Goal: Transaction & Acquisition: Purchase product/service

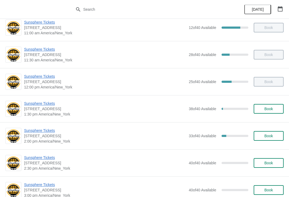
scroll to position [122, 0]
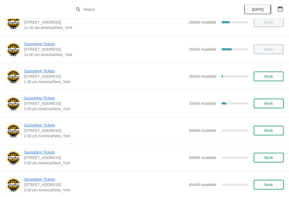
click at [50, 100] on span "Sunsphere Tickets" at bounding box center [105, 97] width 162 height 5
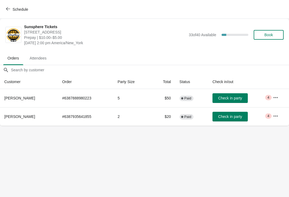
click at [241, 101] on button "Check in party" at bounding box center [229, 98] width 35 height 10
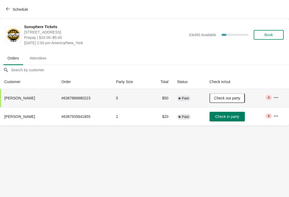
click at [19, 6] on button "Schedule" at bounding box center [18, 10] width 30 height 10
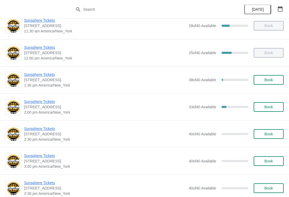
scroll to position [107, 0]
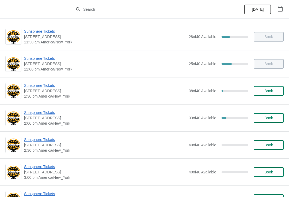
click at [274, 93] on button "Book" at bounding box center [269, 91] width 30 height 10
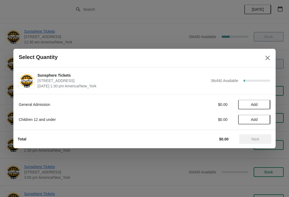
click at [263, 103] on span "Add" at bounding box center [254, 104] width 22 height 4
click at [259, 135] on button "Next" at bounding box center [255, 139] width 32 height 10
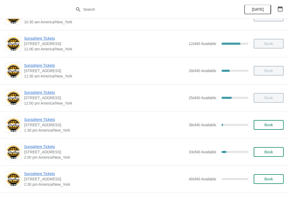
scroll to position [73, 0]
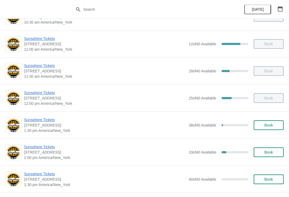
click at [263, 124] on span "Book" at bounding box center [268, 125] width 20 height 4
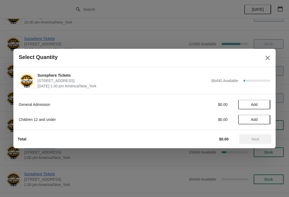
click at [261, 103] on span "Add" at bounding box center [254, 104] width 22 height 4
click at [264, 105] on icon at bounding box center [264, 105] width 6 height 6
click at [265, 105] on icon at bounding box center [264, 105] width 6 height 6
click at [254, 137] on span "Next" at bounding box center [255, 139] width 8 height 4
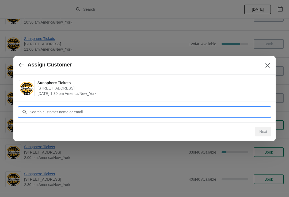
click at [227, 113] on input "Customer" at bounding box center [149, 112] width 241 height 10
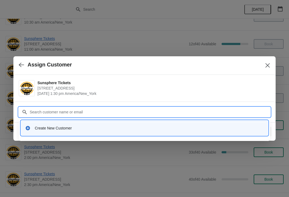
click at [153, 129] on div "Create New Customer" at bounding box center [149, 127] width 229 height 5
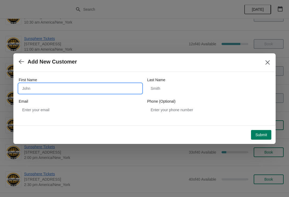
click at [77, 87] on input "First Name" at bounding box center [80, 88] width 123 height 10
type input "W"
click at [261, 128] on div "Submit" at bounding box center [144, 134] width 256 height 12
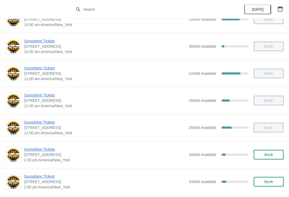
scroll to position [64, 0]
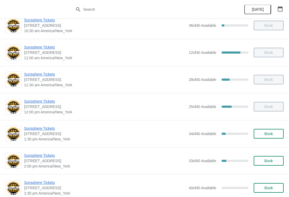
click at [267, 130] on button "Book" at bounding box center [269, 134] width 30 height 10
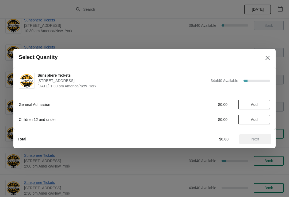
click at [259, 105] on span "Add" at bounding box center [254, 104] width 22 height 4
click at [264, 122] on button "Add" at bounding box center [254, 119] width 32 height 10
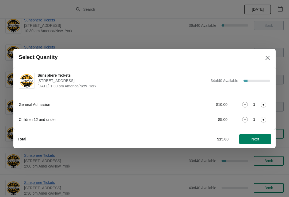
click at [262, 122] on icon at bounding box center [264, 120] width 6 height 6
click at [250, 136] on button "Next" at bounding box center [255, 139] width 32 height 10
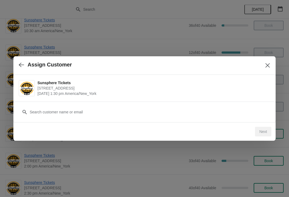
click at [149, 120] on div "Customer" at bounding box center [144, 111] width 262 height 21
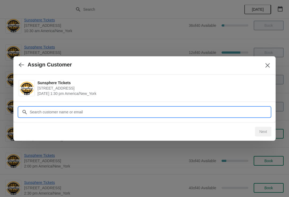
click at [135, 112] on input "Customer" at bounding box center [149, 112] width 241 height 10
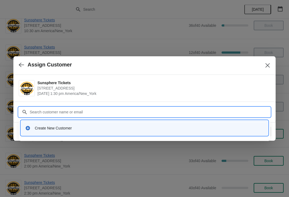
click at [148, 131] on div "Create New Customer" at bounding box center [144, 127] width 243 height 11
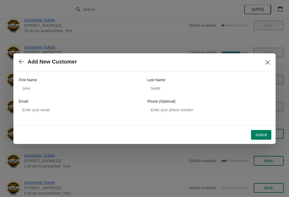
click at [113, 80] on div "First Name" at bounding box center [80, 79] width 123 height 5
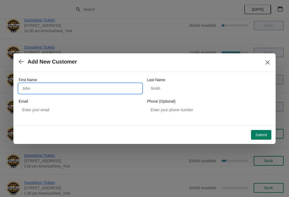
click at [89, 86] on input "First Name" at bounding box center [80, 88] width 123 height 10
type input "W"
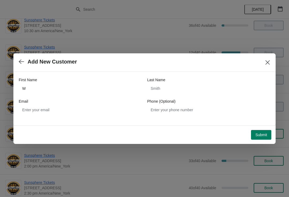
click at [261, 131] on button "Submit" at bounding box center [261, 135] width 20 height 10
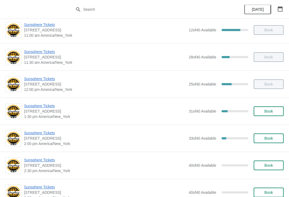
scroll to position [87, 0]
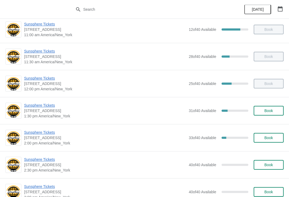
click at [40, 130] on span "Sunsphere Tickets" at bounding box center [105, 131] width 162 height 5
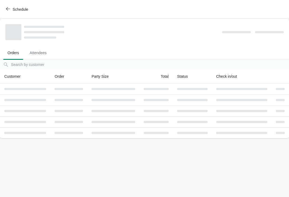
scroll to position [0, 0]
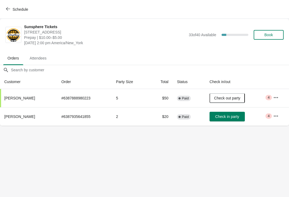
click at [231, 118] on span "Check in party" at bounding box center [227, 116] width 24 height 4
click at [20, 18] on div "Schedule" at bounding box center [144, 9] width 289 height 19
click at [25, 12] on button "Schedule" at bounding box center [18, 10] width 30 height 10
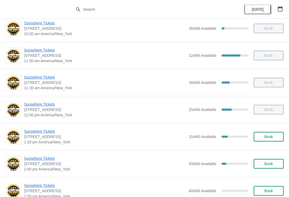
scroll to position [65, 0]
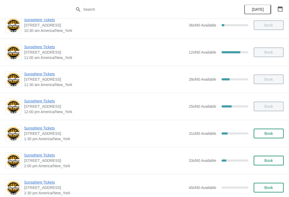
click at [274, 137] on button "Book" at bounding box center [269, 133] width 30 height 10
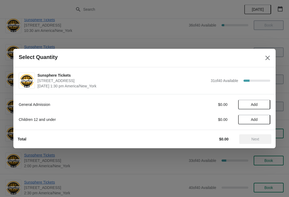
click at [268, 102] on button "Add" at bounding box center [254, 105] width 32 height 10
click at [265, 104] on icon at bounding box center [264, 105] width 6 height 6
click at [264, 137] on span "Next" at bounding box center [255, 139] width 24 height 4
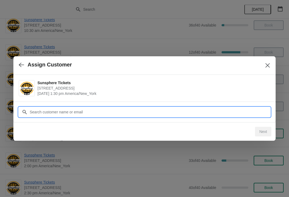
click at [184, 114] on input "Customer" at bounding box center [149, 112] width 241 height 10
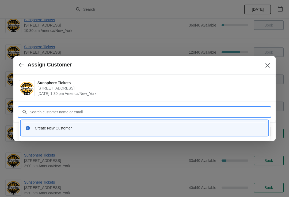
click at [120, 133] on div "Create New Customer" at bounding box center [144, 127] width 243 height 11
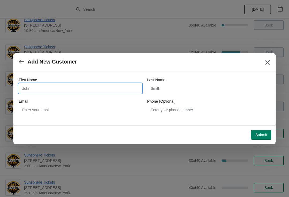
click at [82, 90] on input "First Name" at bounding box center [80, 88] width 123 height 10
type input "W"
click at [267, 132] on button "Submit" at bounding box center [261, 135] width 20 height 10
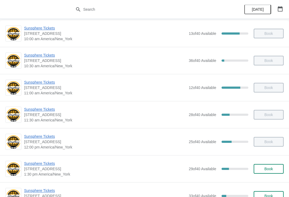
scroll to position [69, 0]
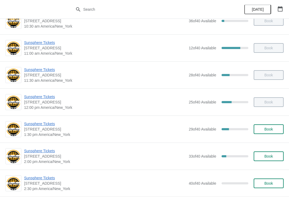
click at [267, 130] on span "Book" at bounding box center [268, 129] width 9 height 4
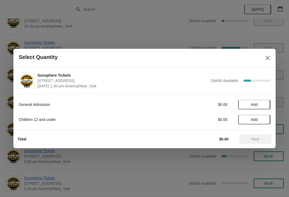
click at [265, 105] on span "Add" at bounding box center [254, 104] width 22 height 4
click at [266, 102] on icon at bounding box center [264, 105] width 6 height 6
click at [266, 105] on icon at bounding box center [264, 105] width 6 height 6
click at [261, 139] on span "Next" at bounding box center [255, 139] width 24 height 4
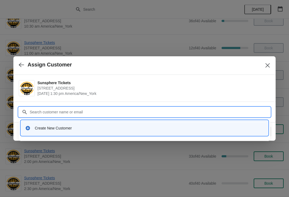
click at [122, 127] on div "Create New Customer" at bounding box center [149, 127] width 229 height 5
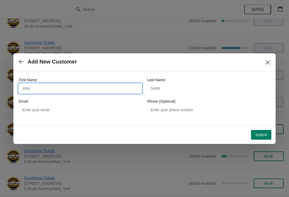
click at [93, 85] on input "First Name" at bounding box center [80, 88] width 123 height 10
type input "W"
click at [263, 130] on button "Submit" at bounding box center [261, 135] width 20 height 10
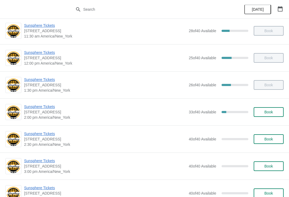
scroll to position [132, 0]
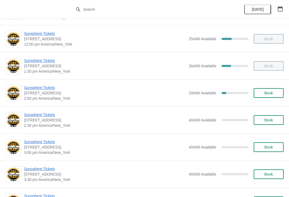
click at [258, 93] on button "Book" at bounding box center [269, 93] width 30 height 10
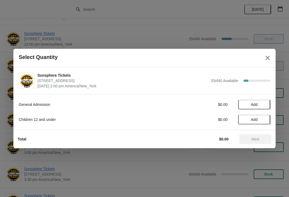
click at [262, 105] on span "Add" at bounding box center [254, 104] width 22 height 4
click at [262, 137] on span "Next" at bounding box center [255, 139] width 24 height 4
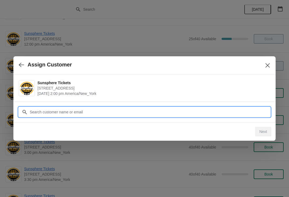
click at [239, 114] on input "Customer" at bounding box center [149, 112] width 241 height 10
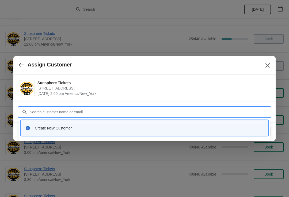
click at [144, 125] on div "Create New Customer" at bounding box center [149, 127] width 229 height 5
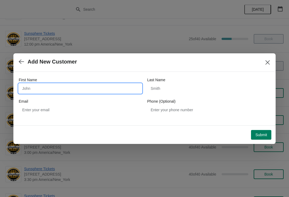
click at [114, 91] on input "First Name" at bounding box center [80, 88] width 123 height 10
type input "W"
click at [262, 128] on div "Submit" at bounding box center [144, 134] width 256 height 12
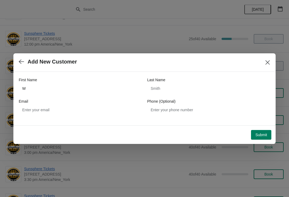
click at [261, 137] on button "Submit" at bounding box center [261, 135] width 20 height 10
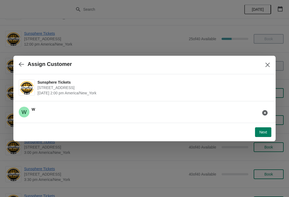
click at [263, 132] on span "Next" at bounding box center [263, 132] width 8 height 4
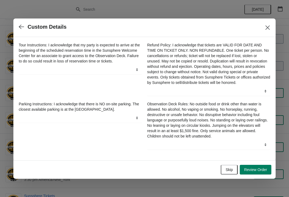
click at [232, 171] on button "Skip" at bounding box center [229, 170] width 17 height 10
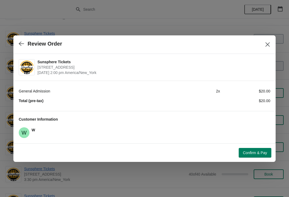
click at [258, 153] on span "Confirm & Pay" at bounding box center [255, 152] width 24 height 4
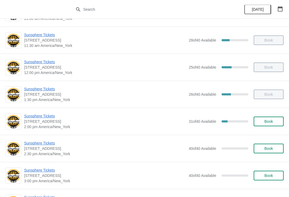
scroll to position [120, 0]
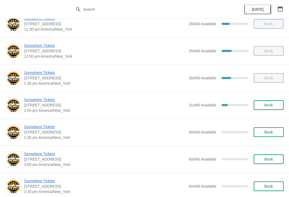
click at [280, 107] on button "Book" at bounding box center [269, 105] width 30 height 10
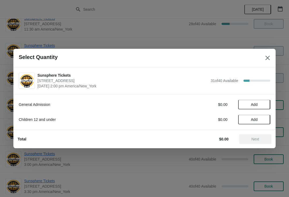
click at [261, 107] on button "Add" at bounding box center [254, 105] width 32 height 10
click at [266, 102] on icon at bounding box center [264, 105] width 6 height 6
click at [256, 143] on button "Next" at bounding box center [255, 139] width 32 height 10
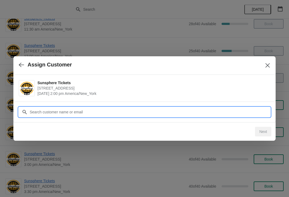
click at [149, 112] on input "Customer" at bounding box center [149, 112] width 241 height 10
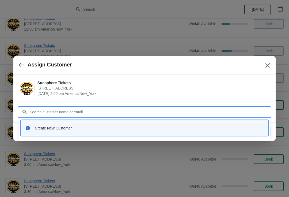
click at [127, 124] on div "Create New Customer" at bounding box center [144, 127] width 243 height 11
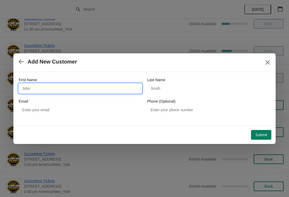
click at [97, 92] on input "First Name" at bounding box center [80, 88] width 123 height 10
type input "W"
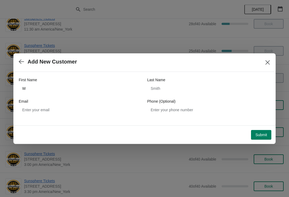
click at [267, 136] on button "Submit" at bounding box center [261, 135] width 20 height 10
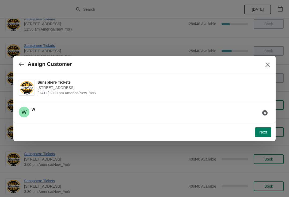
click at [266, 123] on div "Next" at bounding box center [142, 130] width 258 height 14
click at [268, 132] on button "Next" at bounding box center [263, 132] width 16 height 10
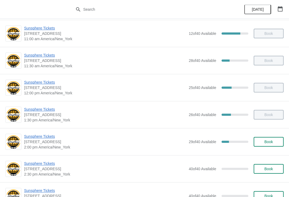
scroll to position [96, 0]
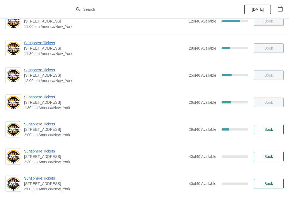
click at [268, 127] on span "Book" at bounding box center [268, 129] width 9 height 4
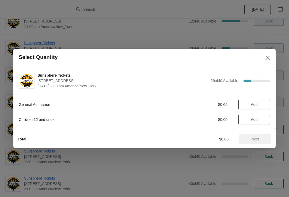
click at [263, 102] on span "Add" at bounding box center [254, 104] width 22 height 4
click at [265, 106] on icon at bounding box center [264, 105] width 6 height 6
click at [256, 135] on button "Next" at bounding box center [255, 139] width 32 height 10
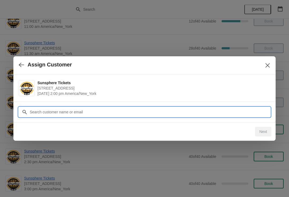
click at [197, 111] on input "Customer" at bounding box center [149, 112] width 241 height 10
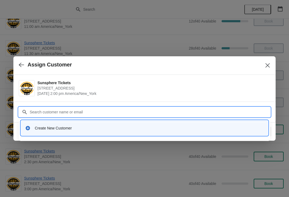
click at [111, 125] on div "Create New Customer" at bounding box center [149, 127] width 229 height 5
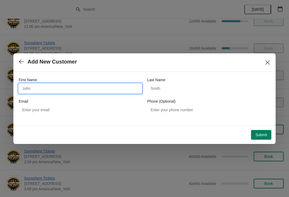
click at [70, 89] on input "First Name" at bounding box center [80, 88] width 123 height 10
type input "W"
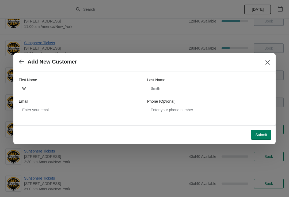
click at [263, 130] on button "Submit" at bounding box center [261, 135] width 20 height 10
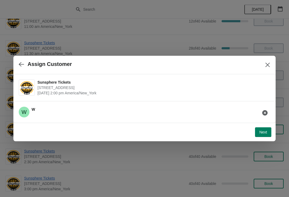
click at [263, 135] on button "Next" at bounding box center [263, 132] width 16 height 10
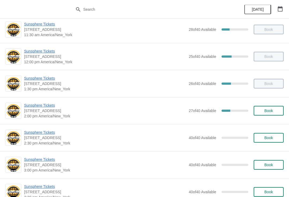
scroll to position [116, 0]
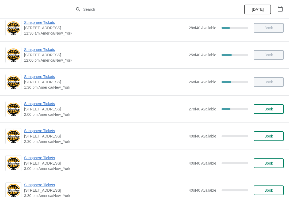
click at [269, 105] on button "Book" at bounding box center [269, 109] width 30 height 10
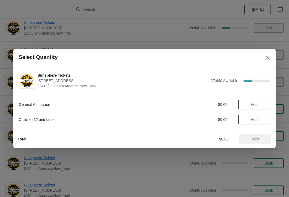
click at [263, 102] on span "Add" at bounding box center [254, 104] width 22 height 4
click at [263, 140] on span "Next" at bounding box center [255, 139] width 24 height 4
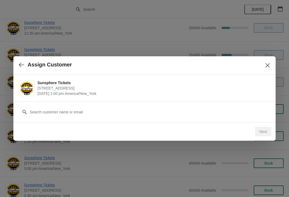
click at [174, 120] on div "Customer" at bounding box center [144, 111] width 262 height 21
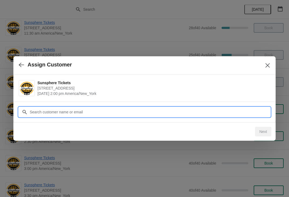
click at [144, 114] on input "Customer" at bounding box center [149, 112] width 241 height 10
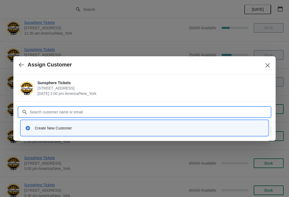
click at [150, 128] on div "Create New Customer" at bounding box center [149, 127] width 229 height 5
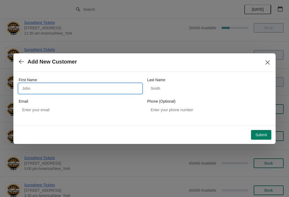
click at [98, 89] on input "First Name" at bounding box center [80, 88] width 123 height 10
type input "W"
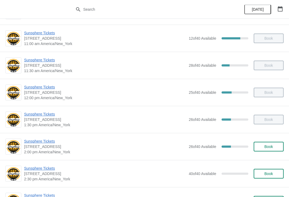
scroll to position [85, 0]
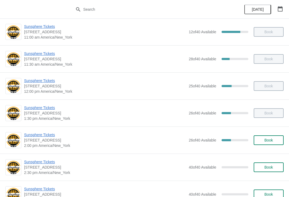
click at [266, 140] on span "Book" at bounding box center [268, 140] width 9 height 4
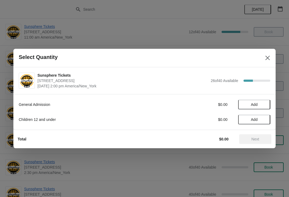
click at [265, 106] on span "Add" at bounding box center [254, 104] width 22 height 4
click at [263, 103] on icon at bounding box center [264, 105] width 6 height 6
click at [262, 106] on icon at bounding box center [264, 105] width 6 height 6
click at [259, 143] on button "Next" at bounding box center [255, 139] width 32 height 10
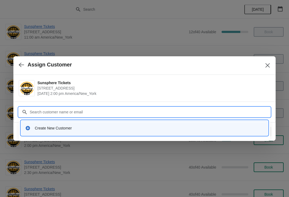
click at [204, 125] on div "Create New Customer" at bounding box center [149, 127] width 229 height 5
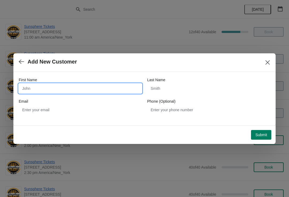
click at [108, 86] on input "First Name" at bounding box center [80, 88] width 123 height 10
type input "W"
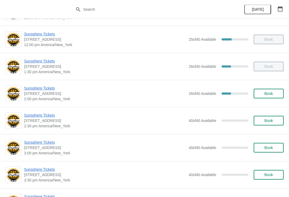
scroll to position [131, 0]
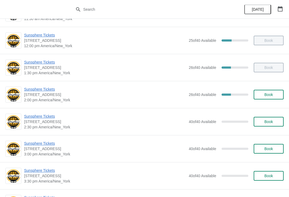
click at [268, 96] on span "Book" at bounding box center [268, 94] width 9 height 4
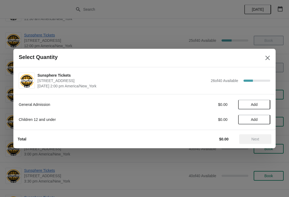
click at [261, 107] on button "Add" at bounding box center [254, 105] width 32 height 10
click at [259, 139] on span "Next" at bounding box center [255, 139] width 8 height 4
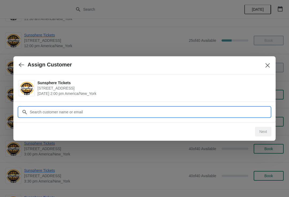
click at [161, 113] on input "Customer" at bounding box center [149, 112] width 241 height 10
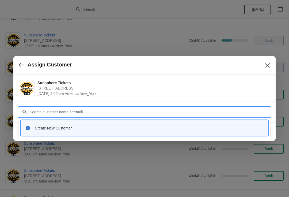
click at [86, 128] on div "Create New Customer" at bounding box center [149, 127] width 229 height 5
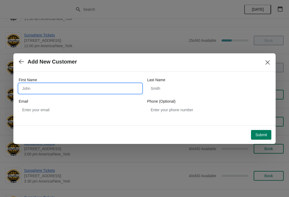
click at [73, 89] on input "First Name" at bounding box center [80, 88] width 123 height 10
type input "W"
click at [261, 128] on div "Submit" at bounding box center [144, 134] width 256 height 12
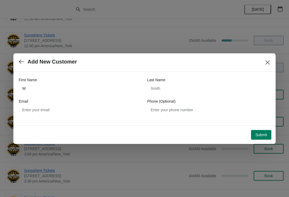
click at [266, 134] on span "Submit" at bounding box center [261, 134] width 12 height 4
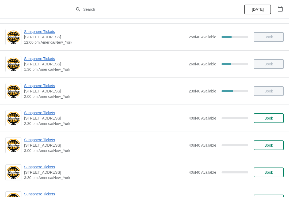
scroll to position [134, 0]
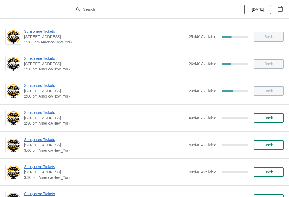
click at [270, 122] on button "Book" at bounding box center [269, 118] width 30 height 10
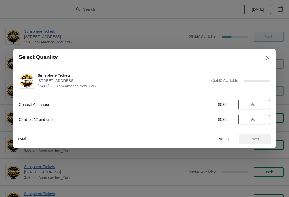
click at [264, 103] on span "Add" at bounding box center [254, 104] width 22 height 4
click at [266, 104] on icon at bounding box center [264, 105] width 6 height 6
click at [265, 118] on span "Add" at bounding box center [254, 119] width 22 height 4
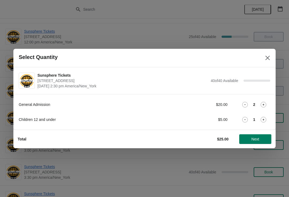
click at [264, 121] on icon at bounding box center [264, 120] width 6 height 6
click at [262, 135] on button "Next" at bounding box center [255, 139] width 32 height 10
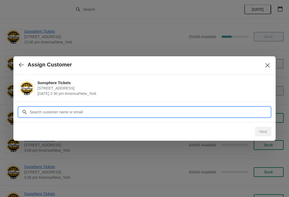
click at [249, 113] on input "Customer" at bounding box center [149, 112] width 241 height 10
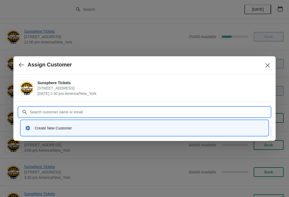
click at [133, 127] on div "Create New Customer" at bounding box center [149, 127] width 229 height 5
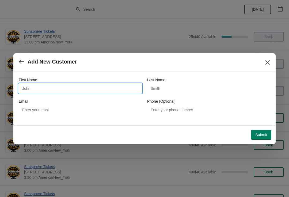
click at [81, 85] on input "First Name" at bounding box center [80, 88] width 123 height 10
type input "W"
click at [262, 128] on div "Submit" at bounding box center [144, 134] width 256 height 12
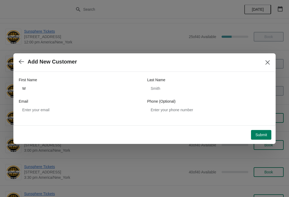
click at [265, 135] on span "Submit" at bounding box center [261, 134] width 12 height 4
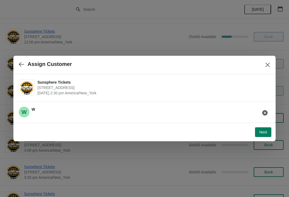
click at [267, 129] on button "Next" at bounding box center [263, 132] width 16 height 10
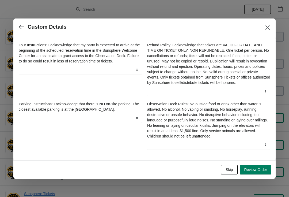
click at [234, 170] on button "Skip" at bounding box center [229, 170] width 17 height 10
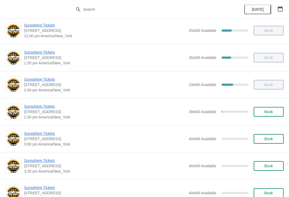
scroll to position [151, 0]
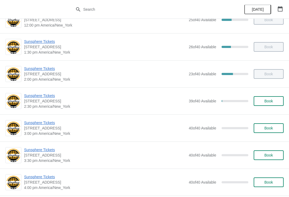
click at [275, 97] on button "Book" at bounding box center [269, 101] width 30 height 10
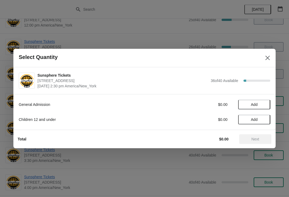
click at [264, 106] on span "Add" at bounding box center [254, 104] width 22 height 4
click at [268, 123] on button "Add" at bounding box center [254, 119] width 32 height 10
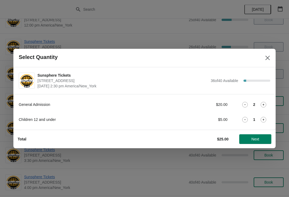
click at [265, 118] on icon at bounding box center [264, 120] width 6 height 6
click at [264, 139] on span "Next" at bounding box center [255, 139] width 24 height 4
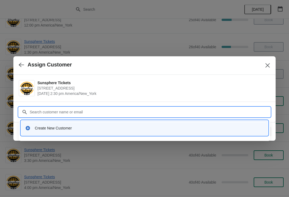
click at [138, 129] on div "Create New Customer" at bounding box center [149, 127] width 229 height 5
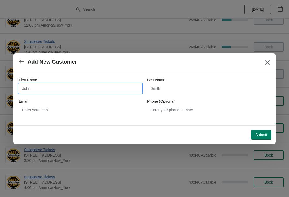
click at [103, 90] on input "First Name" at bounding box center [80, 88] width 123 height 10
type input "W"
click at [264, 128] on div "Submit" at bounding box center [144, 134] width 256 height 12
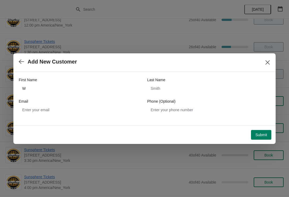
click at [262, 131] on button "Submit" at bounding box center [261, 135] width 20 height 10
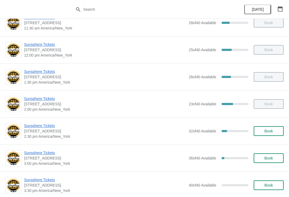
scroll to position [127, 0]
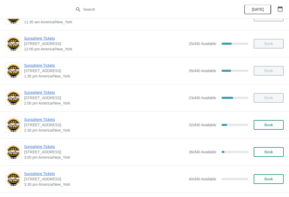
click at [274, 124] on span "Book" at bounding box center [268, 125] width 20 height 4
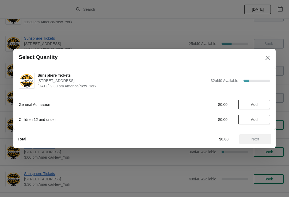
click at [261, 107] on button "Add" at bounding box center [254, 105] width 32 height 10
click at [261, 107] on icon at bounding box center [264, 105] width 6 height 6
click at [262, 119] on span "Add" at bounding box center [254, 119] width 22 height 4
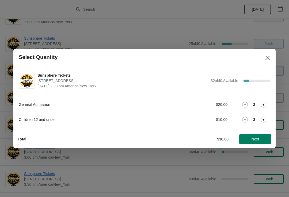
click at [261, 135] on button "Next" at bounding box center [255, 139] width 32 height 10
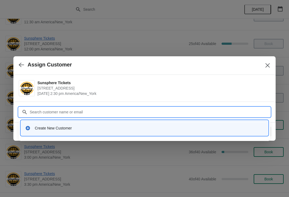
click at [193, 116] on input "Customer" at bounding box center [149, 112] width 241 height 10
click at [190, 141] on div at bounding box center [144, 98] width 289 height 197
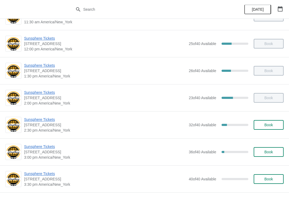
click at [270, 124] on span "Book" at bounding box center [268, 125] width 9 height 4
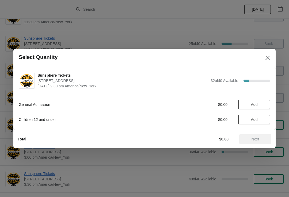
click at [265, 103] on span "Add" at bounding box center [254, 104] width 22 height 4
click at [265, 103] on icon at bounding box center [264, 105] width 6 height 6
click at [262, 118] on span "Add" at bounding box center [254, 119] width 22 height 4
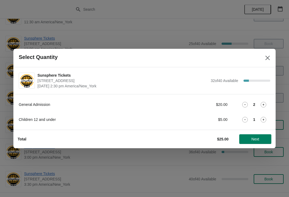
click at [263, 118] on icon at bounding box center [264, 120] width 6 height 6
click at [255, 135] on button "Next" at bounding box center [255, 139] width 32 height 10
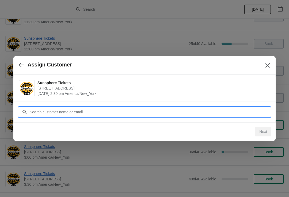
click at [248, 112] on input "Customer" at bounding box center [149, 112] width 241 height 10
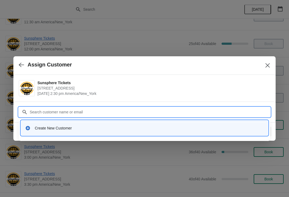
click at [175, 120] on div "Create New Customer" at bounding box center [144, 127] width 247 height 15
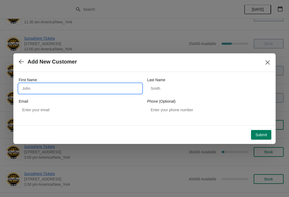
click at [132, 89] on input "First Name" at bounding box center [80, 88] width 123 height 10
type input "W"
click at [264, 130] on button "Submit" at bounding box center [261, 135] width 20 height 10
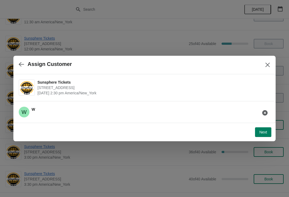
click at [260, 132] on span "Next" at bounding box center [263, 132] width 8 height 4
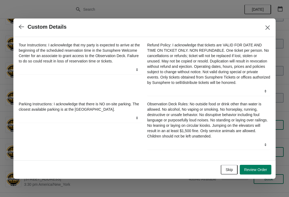
click at [234, 167] on button "Skip" at bounding box center [229, 170] width 17 height 10
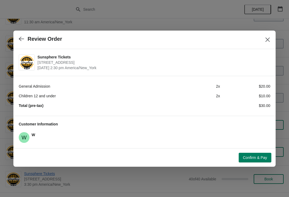
click at [243, 153] on button "Confirm & Pay" at bounding box center [255, 157] width 33 height 10
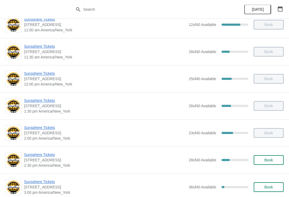
scroll to position [93, 0]
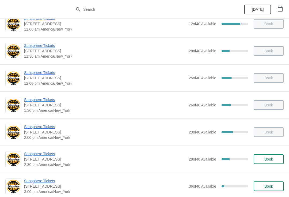
click at [273, 152] on div "Sunsphere Tickets 810 Clinch Avenue, Knoxville, TN, USA 2:30 pm America/New_Yor…" at bounding box center [153, 159] width 259 height 16
click at [277, 163] on button "Book" at bounding box center [269, 159] width 30 height 10
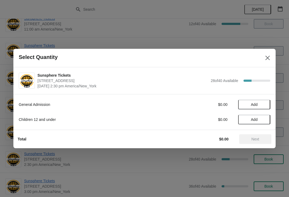
click at [259, 106] on span "Add" at bounding box center [254, 104] width 22 height 4
click at [262, 104] on icon at bounding box center [264, 105] width 6 height 6
click at [265, 102] on icon at bounding box center [264, 105] width 6 height 6
click at [258, 139] on span "Next" at bounding box center [255, 139] width 8 height 4
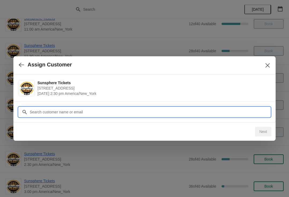
click at [232, 110] on input "Customer" at bounding box center [149, 112] width 241 height 10
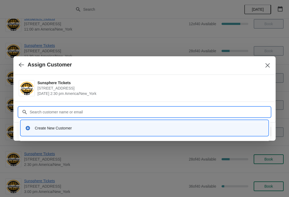
click at [189, 126] on div "Create New Customer" at bounding box center [149, 127] width 229 height 5
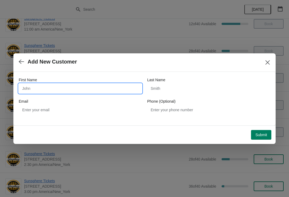
click at [86, 89] on input "First Name" at bounding box center [80, 88] width 123 height 10
type input "W"
click at [260, 128] on div "Submit" at bounding box center [144, 134] width 256 height 12
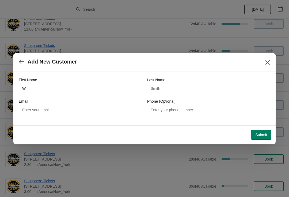
click at [261, 135] on span "Submit" at bounding box center [261, 134] width 12 height 4
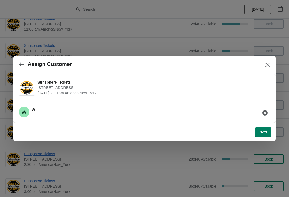
click at [264, 130] on span "Next" at bounding box center [263, 132] width 8 height 4
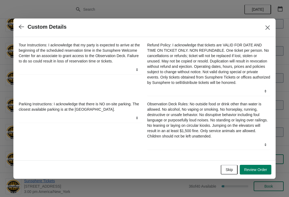
click at [231, 171] on span "Skip" at bounding box center [228, 169] width 7 height 4
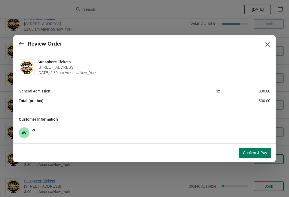
click at [256, 152] on span "Confirm & Pay" at bounding box center [255, 152] width 24 height 4
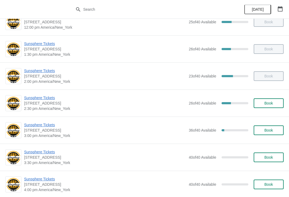
scroll to position [155, 0]
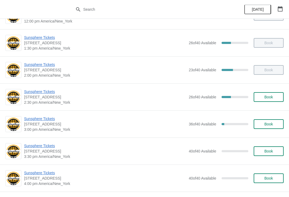
click at [274, 93] on button "Book" at bounding box center [269, 97] width 30 height 10
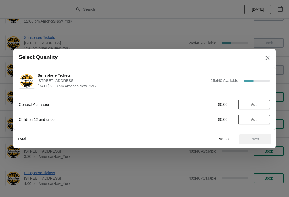
click at [259, 104] on span "Add" at bounding box center [254, 104] width 22 height 4
click at [263, 107] on icon at bounding box center [264, 105] width 6 height 6
click at [265, 102] on icon at bounding box center [264, 105] width 6 height 6
click at [259, 138] on span "Next" at bounding box center [255, 139] width 8 height 4
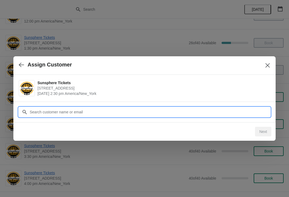
click at [245, 114] on input "Customer" at bounding box center [149, 112] width 241 height 10
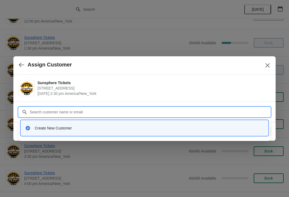
click at [145, 125] on div "Create New Customer" at bounding box center [149, 127] width 229 height 5
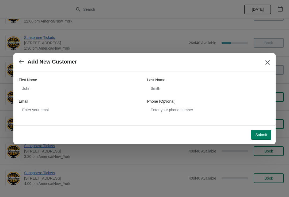
click at [91, 80] on div "First Name" at bounding box center [80, 79] width 123 height 5
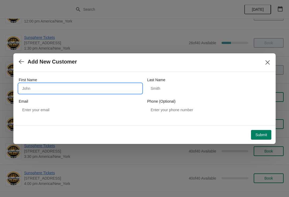
click at [78, 93] on input "First Name" at bounding box center [80, 88] width 123 height 10
type input "W"
click at [260, 131] on button "Submit" at bounding box center [261, 135] width 20 height 10
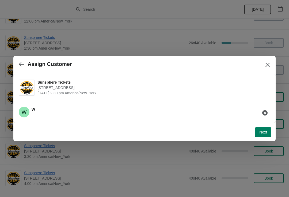
click at [274, 137] on div "Next" at bounding box center [144, 132] width 262 height 18
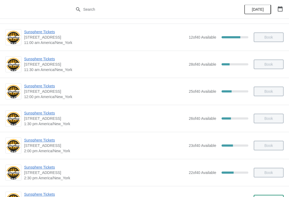
scroll to position [125, 0]
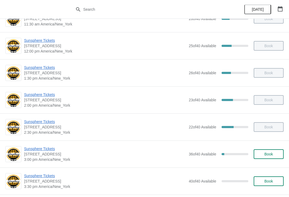
click at [49, 147] on span "Sunsphere Tickets" at bounding box center [105, 148] width 162 height 5
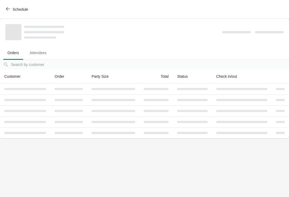
scroll to position [0, 0]
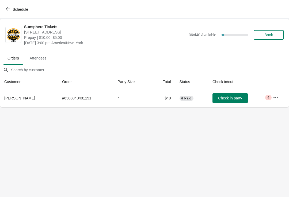
click at [220, 94] on button "Check in party" at bounding box center [229, 98] width 35 height 10
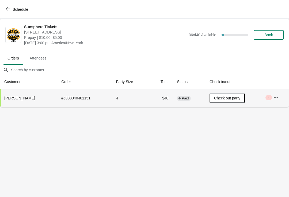
click at [267, 33] on span "Book" at bounding box center [268, 35] width 9 height 4
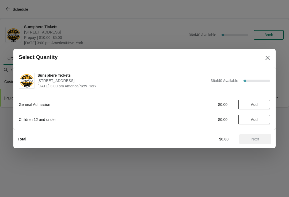
click at [265, 104] on span "Add" at bounding box center [254, 104] width 22 height 4
click at [265, 100] on div "General Admission $0.00 Add" at bounding box center [144, 105] width 251 height 10
click at [264, 104] on icon at bounding box center [264, 105] width 6 height 6
click at [258, 137] on span "Next" at bounding box center [255, 139] width 8 height 4
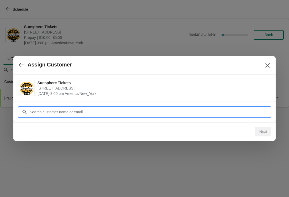
click at [236, 109] on input "Customer" at bounding box center [149, 112] width 241 height 10
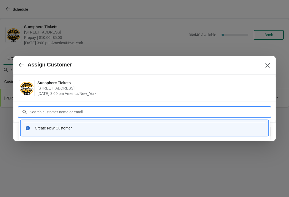
click at [159, 134] on div "Create New Customer" at bounding box center [144, 127] width 247 height 15
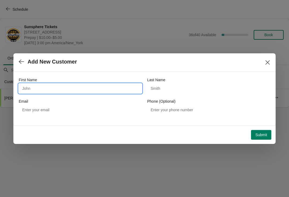
click at [91, 87] on input "First Name" at bounding box center [80, 88] width 123 height 10
type input "W"
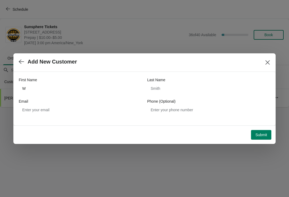
click at [258, 133] on span "Submit" at bounding box center [261, 134] width 12 height 4
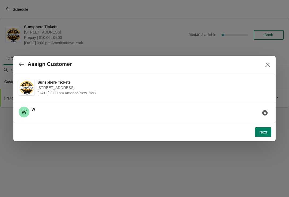
click at [261, 131] on span "Next" at bounding box center [263, 132] width 8 height 4
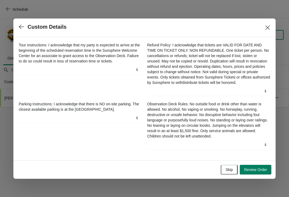
click at [229, 170] on span "Skip" at bounding box center [228, 169] width 7 height 4
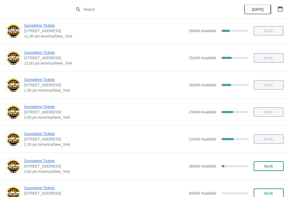
scroll to position [118, 0]
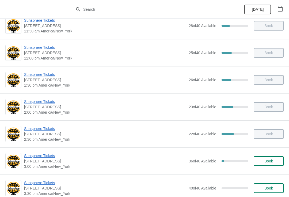
click at [274, 161] on span "Book" at bounding box center [268, 161] width 20 height 4
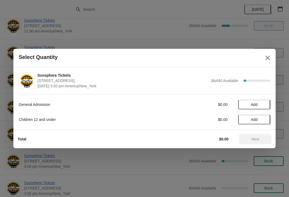
click at [265, 106] on button "Add" at bounding box center [254, 105] width 32 height 10
click at [255, 139] on span "Next" at bounding box center [255, 139] width 8 height 4
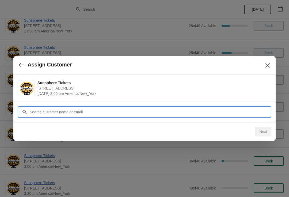
click at [128, 113] on input "Customer" at bounding box center [149, 112] width 241 height 10
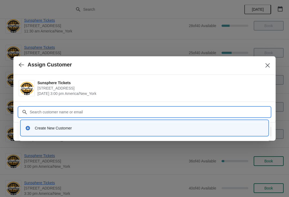
click at [133, 124] on div "Create New Customer" at bounding box center [144, 127] width 243 height 11
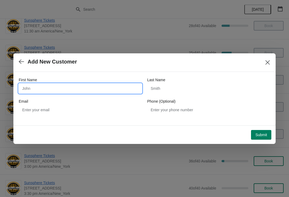
click at [105, 83] on input "First Name" at bounding box center [80, 88] width 123 height 10
type input "W"
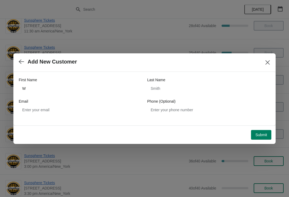
click at [265, 135] on span "Submit" at bounding box center [261, 134] width 12 height 4
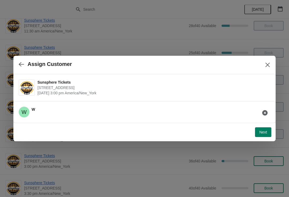
click at [261, 130] on span "Next" at bounding box center [263, 132] width 8 height 4
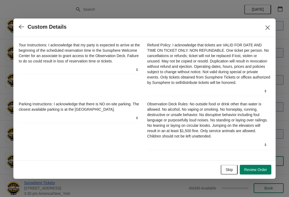
click at [227, 174] on button "Skip" at bounding box center [229, 170] width 17 height 10
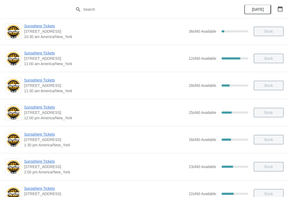
scroll to position [59, 0]
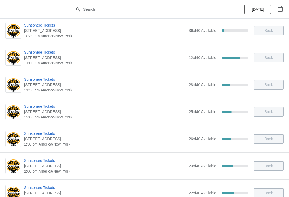
click at [7, 0] on div at bounding box center [144, 9] width 289 height 19
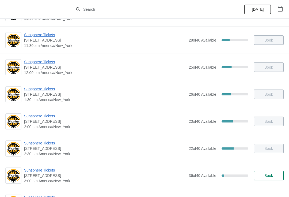
scroll to position [108, 0]
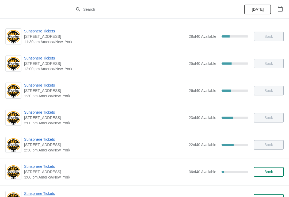
click at [269, 173] on span "Book" at bounding box center [268, 171] width 9 height 4
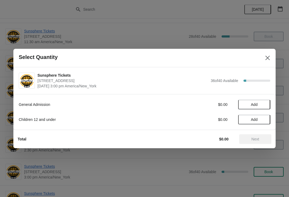
click at [266, 103] on button "Add" at bounding box center [254, 105] width 32 height 10
click at [264, 106] on icon at bounding box center [264, 105] width 6 height 6
click at [264, 100] on div "General Admission $20.00 2" at bounding box center [144, 105] width 251 height 10
click at [264, 104] on icon at bounding box center [263, 105] width 2 height 2
click at [263, 124] on button "Add" at bounding box center [254, 119] width 32 height 10
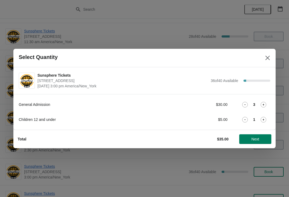
click at [262, 120] on icon at bounding box center [264, 120] width 6 height 6
click at [263, 136] on button "Next" at bounding box center [255, 139] width 32 height 10
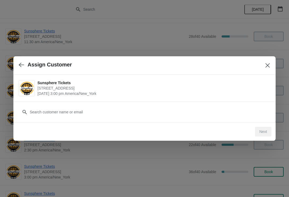
click at [155, 121] on div "Customer" at bounding box center [144, 111] width 262 height 21
click at [138, 104] on div "Customer" at bounding box center [144, 109] width 251 height 15
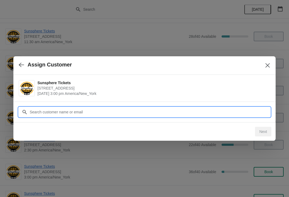
click at [151, 107] on input "Customer" at bounding box center [149, 112] width 241 height 10
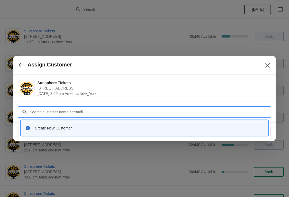
click at [172, 127] on div "Create New Customer" at bounding box center [149, 127] width 229 height 5
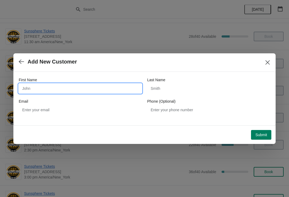
click at [109, 93] on input "First Name" at bounding box center [80, 88] width 123 height 10
type input "W"
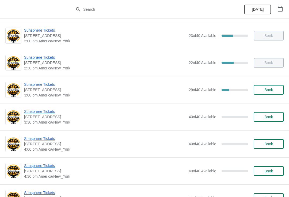
scroll to position [192, 0]
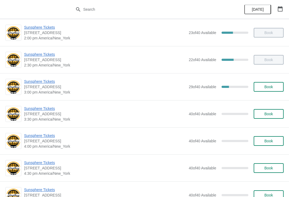
click at [254, 96] on div "Sunsphere Tickets [STREET_ADDRESS] 3:00 pm [GEOGRAPHIC_DATA]/New_York 29 of 40 …" at bounding box center [144, 86] width 289 height 27
click at [268, 91] on button "Book" at bounding box center [269, 87] width 30 height 10
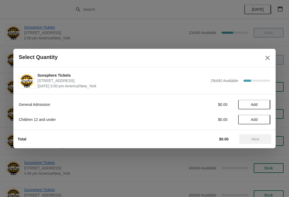
click at [265, 105] on span "Add" at bounding box center [254, 104] width 22 height 4
click at [265, 104] on icon at bounding box center [264, 105] width 6 height 6
click at [265, 105] on icon at bounding box center [264, 105] width 6 height 6
click at [265, 120] on span "Add" at bounding box center [254, 119] width 22 height 4
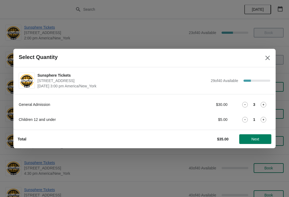
click at [258, 135] on button "Next" at bounding box center [255, 139] width 32 height 10
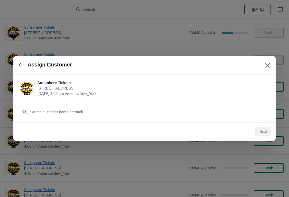
click at [150, 121] on div "Customer" at bounding box center [144, 111] width 262 height 21
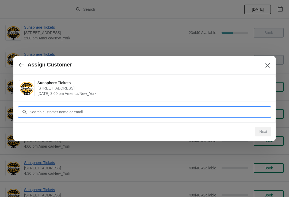
click at [127, 109] on input "Customer" at bounding box center [149, 112] width 241 height 10
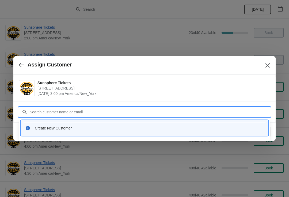
click at [137, 133] on div "Create New Customer" at bounding box center [144, 127] width 247 height 15
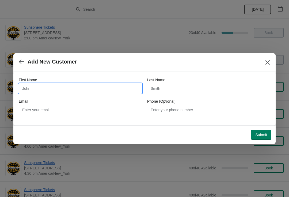
click at [83, 90] on input "First Name" at bounding box center [80, 88] width 123 height 10
type input "W"
click at [263, 128] on div "Submit" at bounding box center [144, 134] width 256 height 12
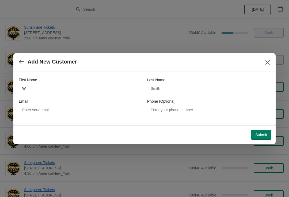
click at [265, 133] on span "Submit" at bounding box center [261, 134] width 12 height 4
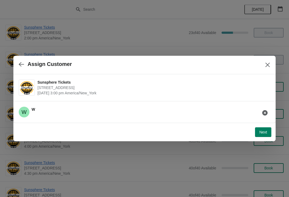
click at [264, 128] on button "Next" at bounding box center [263, 132] width 16 height 10
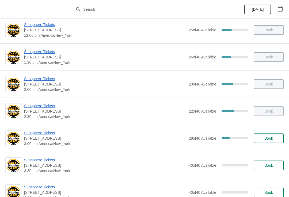
scroll to position [165, 0]
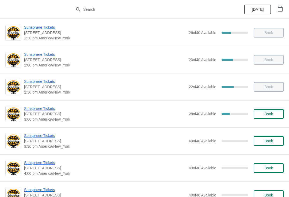
click at [276, 114] on span "Book" at bounding box center [268, 114] width 20 height 4
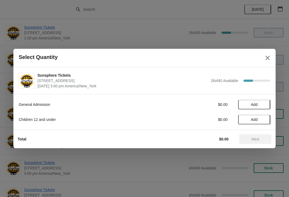
click at [263, 104] on span "Add" at bounding box center [254, 104] width 22 height 4
click at [262, 107] on icon at bounding box center [264, 105] width 6 height 6
click at [255, 141] on span "Next" at bounding box center [255, 139] width 8 height 4
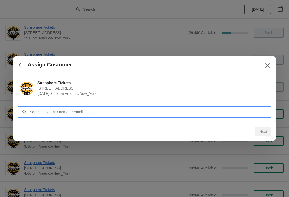
click at [236, 112] on input "Customer" at bounding box center [149, 112] width 241 height 10
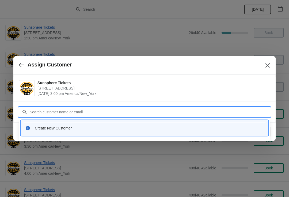
click at [160, 124] on div "Create New Customer" at bounding box center [144, 127] width 243 height 11
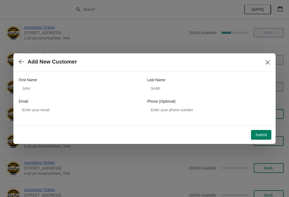
click at [104, 74] on div "First Name Last Name Email Phone (Optional)" at bounding box center [144, 96] width 251 height 48
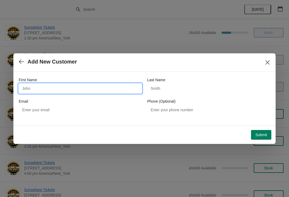
click at [57, 89] on input "First Name" at bounding box center [80, 88] width 123 height 10
type input "W"
click at [269, 131] on button "Submit" at bounding box center [261, 135] width 20 height 10
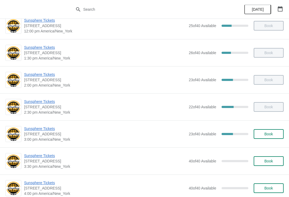
scroll to position [146, 0]
click at [271, 133] on span "Book" at bounding box center [268, 133] width 9 height 4
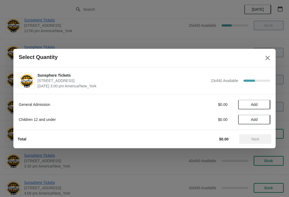
click at [265, 103] on span "Add" at bounding box center [254, 104] width 22 height 4
click at [264, 102] on icon at bounding box center [264, 105] width 6 height 6
click at [265, 105] on icon at bounding box center [264, 105] width 6 height 6
click at [264, 104] on icon at bounding box center [263, 105] width 2 height 2
click at [265, 105] on icon at bounding box center [264, 105] width 6 height 6
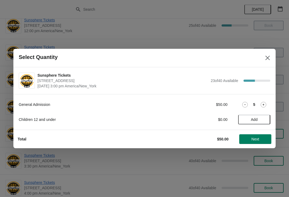
click at [253, 138] on span "Next" at bounding box center [255, 139] width 8 height 4
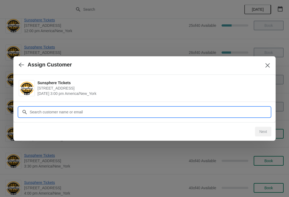
click at [229, 115] on input "Customer" at bounding box center [149, 112] width 241 height 10
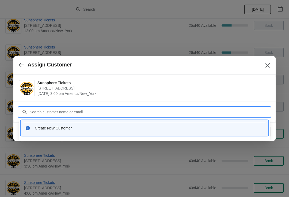
click at [116, 129] on div "Create New Customer" at bounding box center [149, 127] width 229 height 5
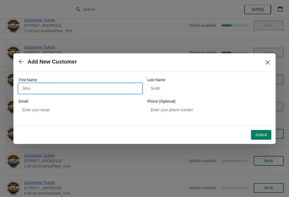
click at [68, 89] on input "First Name" at bounding box center [80, 88] width 123 height 10
type input "W"
click at [260, 128] on div "Submit" at bounding box center [144, 134] width 256 height 12
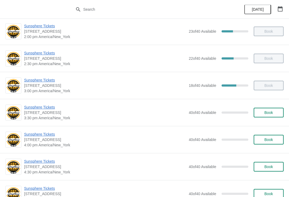
scroll to position [196, 0]
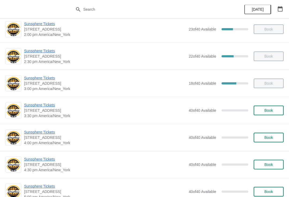
click at [269, 109] on span "Book" at bounding box center [268, 110] width 9 height 4
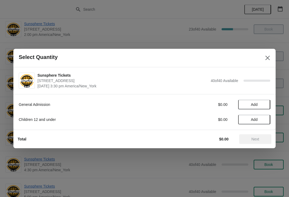
click at [261, 105] on span "Add" at bounding box center [254, 104] width 22 height 4
click at [264, 102] on icon at bounding box center [264, 105] width 6 height 6
click at [258, 137] on span "Next" at bounding box center [255, 139] width 8 height 4
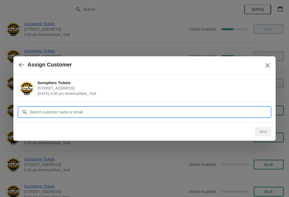
click at [236, 112] on input "Customer" at bounding box center [149, 112] width 241 height 10
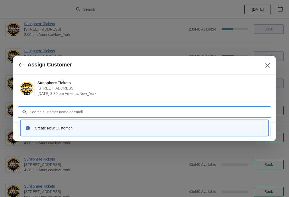
click at [170, 131] on div "Create New Customer" at bounding box center [144, 127] width 243 height 11
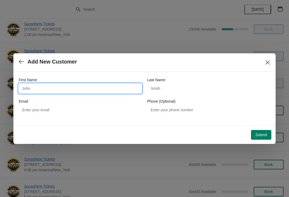
click at [87, 90] on input "First Name" at bounding box center [80, 88] width 123 height 10
type input "W"
click at [267, 128] on div "Submit" at bounding box center [144, 134] width 256 height 12
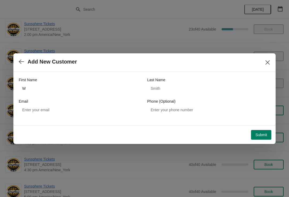
click at [263, 135] on span "Submit" at bounding box center [261, 134] width 12 height 4
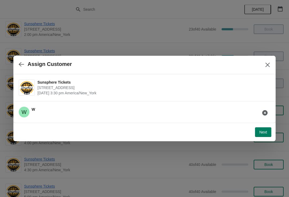
click at [267, 128] on button "Next" at bounding box center [263, 132] width 16 height 10
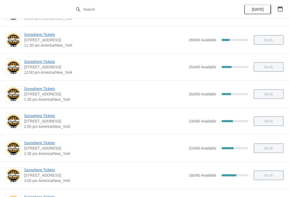
scroll to position [125, 0]
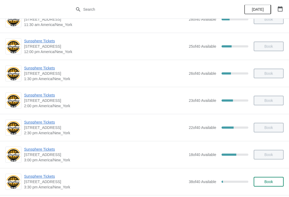
click at [272, 190] on div "Sunsphere Tickets 810 Clinch Avenue, Knoxville, TN, USA 3:30 pm America/New_Yor…" at bounding box center [144, 181] width 289 height 27
click at [273, 181] on span "Book" at bounding box center [268, 181] width 9 height 4
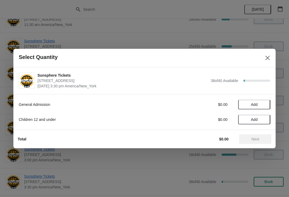
click at [267, 102] on button "Add" at bounding box center [254, 105] width 32 height 10
click at [261, 115] on button "Add" at bounding box center [254, 119] width 32 height 10
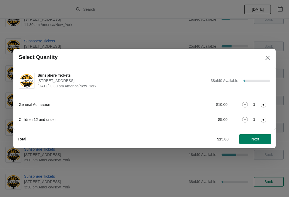
click at [259, 141] on span "Next" at bounding box center [255, 139] width 8 height 4
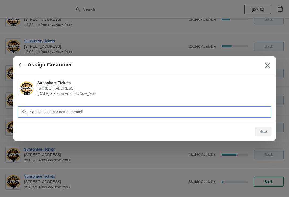
click at [156, 112] on input "Customer" at bounding box center [149, 112] width 241 height 10
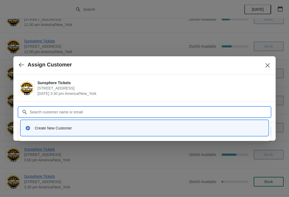
click at [132, 135] on div "Create New Customer" at bounding box center [144, 127] width 247 height 15
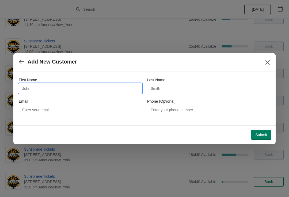
click at [75, 87] on input "First Name" at bounding box center [80, 88] width 123 height 10
type input "W"
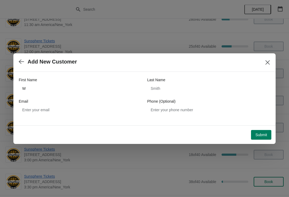
click at [260, 132] on button "Submit" at bounding box center [261, 135] width 20 height 10
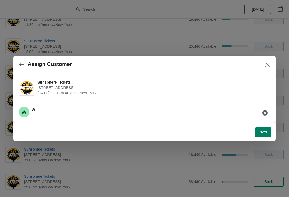
click at [266, 133] on span "Next" at bounding box center [263, 132] width 8 height 4
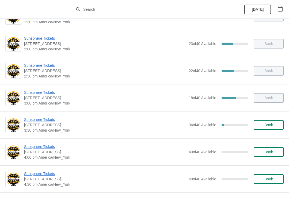
scroll to position [182, 0]
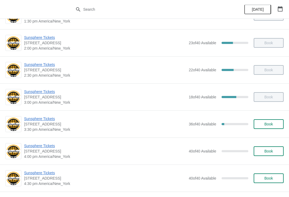
click at [270, 124] on span "Book" at bounding box center [268, 124] width 9 height 4
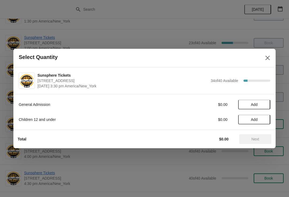
click at [262, 105] on span "Add" at bounding box center [254, 104] width 22 height 4
click at [265, 105] on icon at bounding box center [264, 105] width 6 height 6
click at [253, 141] on span "Next" at bounding box center [255, 139] width 8 height 4
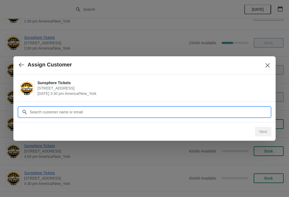
click at [243, 108] on input "Customer" at bounding box center [149, 112] width 241 height 10
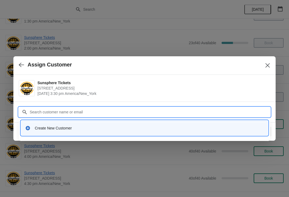
click at [207, 123] on div "Create New Customer" at bounding box center [144, 127] width 243 height 11
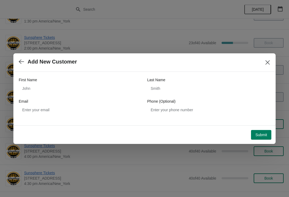
click at [110, 98] on div "Email" at bounding box center [80, 100] width 123 height 5
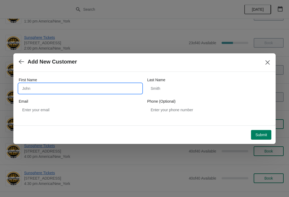
click at [127, 86] on input "First Name" at bounding box center [80, 88] width 123 height 10
type input "W"
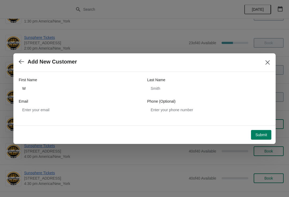
click at [262, 136] on span "Submit" at bounding box center [261, 134] width 12 height 4
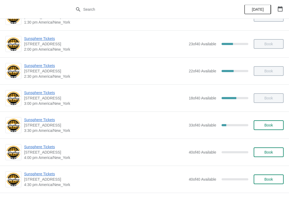
scroll to position [182, 0]
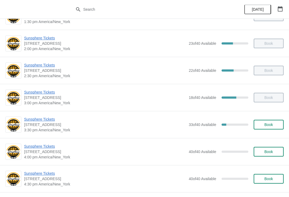
click at [273, 125] on span "Book" at bounding box center [268, 124] width 9 height 4
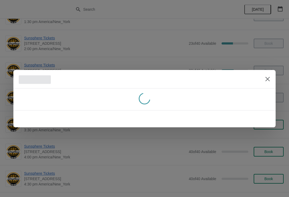
click at [272, 77] on button "Close" at bounding box center [268, 79] width 10 height 10
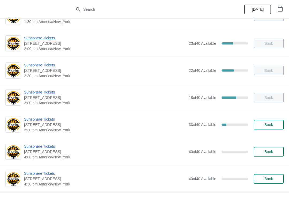
click at [274, 124] on span "Book" at bounding box center [268, 124] width 20 height 4
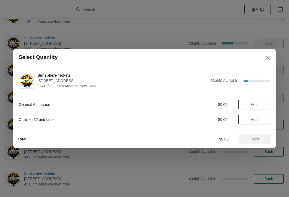
click at [264, 103] on span "Add" at bounding box center [254, 104] width 22 height 4
click at [257, 131] on div "Total $10.00 Next" at bounding box center [142, 137] width 258 height 14
click at [255, 137] on span "Next" at bounding box center [255, 139] width 8 height 4
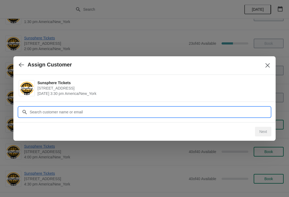
click at [247, 114] on input "Customer" at bounding box center [149, 112] width 241 height 10
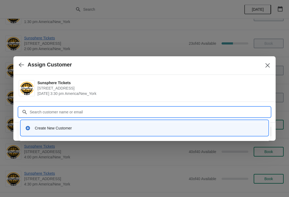
click at [106, 125] on div "Create New Customer" at bounding box center [149, 127] width 229 height 5
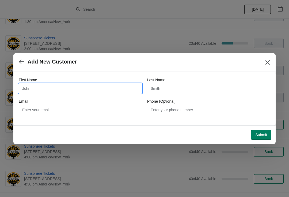
click at [85, 86] on input "First Name" at bounding box center [80, 88] width 123 height 10
type input "W"
click at [262, 130] on button "Submit" at bounding box center [261, 135] width 20 height 10
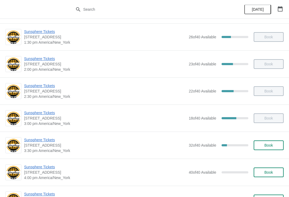
scroll to position [162, 0]
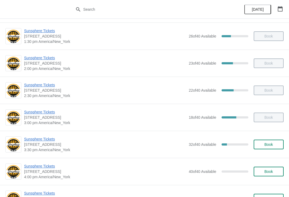
click at [275, 144] on span "Book" at bounding box center [268, 144] width 20 height 4
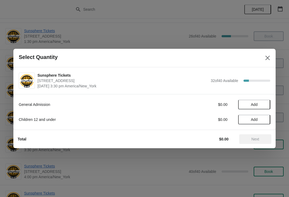
click at [267, 102] on button "Add" at bounding box center [254, 105] width 32 height 10
click at [265, 104] on icon at bounding box center [264, 105] width 6 height 6
click at [265, 102] on icon at bounding box center [264, 105] width 6 height 6
click at [261, 138] on span "Next" at bounding box center [255, 139] width 24 height 4
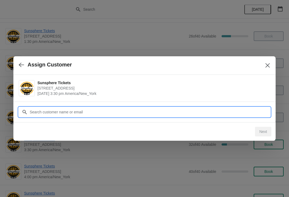
click at [151, 108] on input "Customer" at bounding box center [149, 112] width 241 height 10
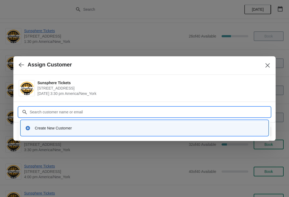
click at [129, 122] on div "Create New Customer" at bounding box center [144, 127] width 247 height 15
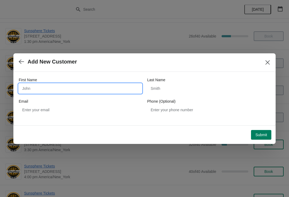
click at [64, 91] on input "First Name" at bounding box center [80, 88] width 123 height 10
type input "Walkin"
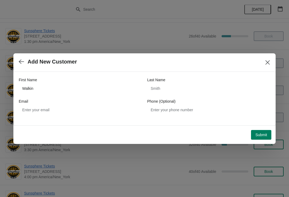
click at [265, 132] on span "Submit" at bounding box center [261, 134] width 12 height 4
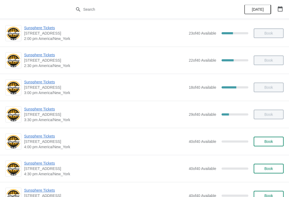
scroll to position [205, 0]
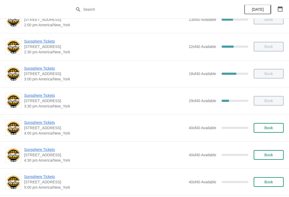
click at [266, 125] on button "Book" at bounding box center [269, 128] width 30 height 10
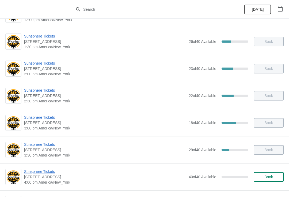
scroll to position [203, 0]
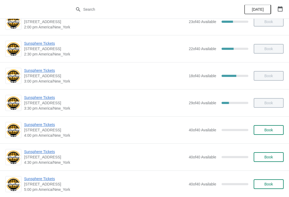
click at [270, 132] on button "Book" at bounding box center [269, 130] width 30 height 10
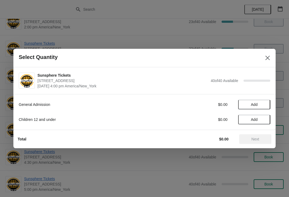
click at [265, 108] on button "Add" at bounding box center [254, 105] width 32 height 10
click at [264, 104] on icon at bounding box center [264, 105] width 6 height 6
click at [266, 106] on icon at bounding box center [264, 105] width 6 height 6
click at [263, 105] on icon at bounding box center [264, 105] width 6 height 6
click at [263, 123] on button "Add" at bounding box center [254, 119] width 32 height 10
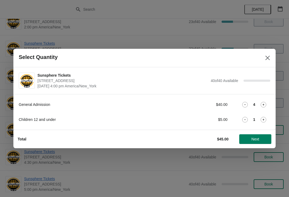
click at [264, 120] on icon at bounding box center [264, 120] width 6 height 6
click at [265, 118] on icon at bounding box center [264, 120] width 6 height 6
click at [264, 138] on span "Next" at bounding box center [255, 139] width 24 height 4
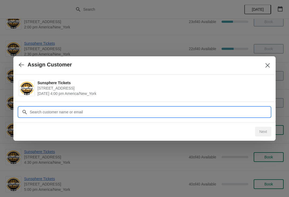
click at [204, 109] on input "Customer" at bounding box center [149, 112] width 241 height 10
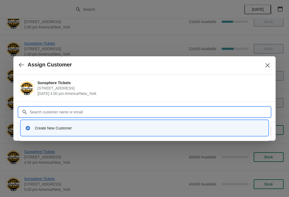
click at [170, 128] on div "Create New Customer" at bounding box center [149, 127] width 229 height 5
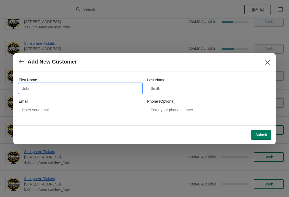
click at [110, 89] on input "First Name" at bounding box center [80, 88] width 123 height 10
type input "W"
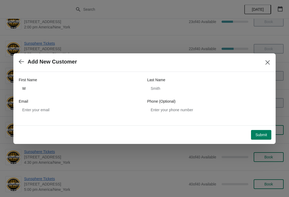
click at [263, 136] on span "Submit" at bounding box center [261, 134] width 12 height 4
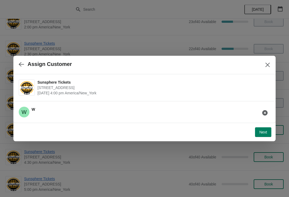
click at [266, 132] on span "Next" at bounding box center [263, 132] width 8 height 4
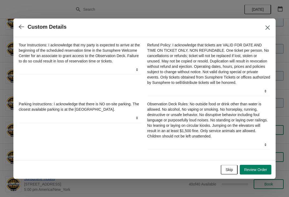
click at [227, 171] on span "Skip" at bounding box center [228, 169] width 7 height 4
